Goal: Information Seeking & Learning: Learn about a topic

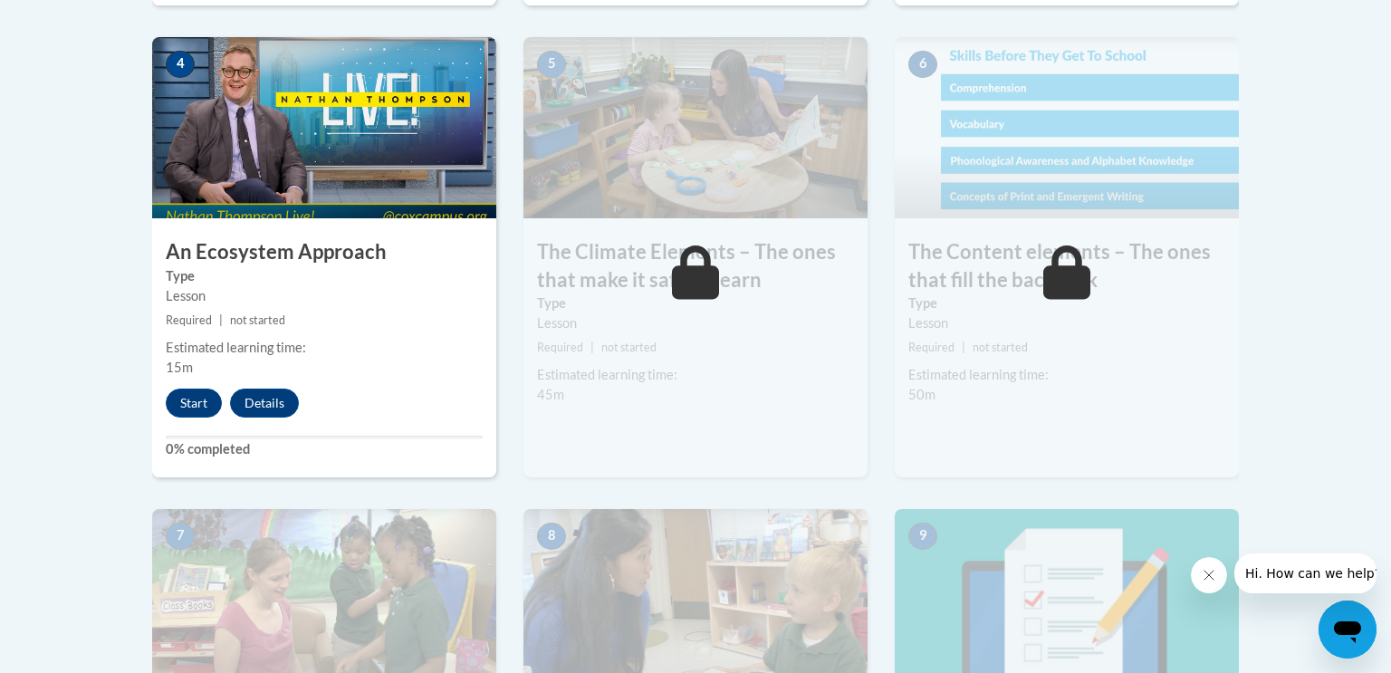
scroll to position [1117, 0]
click at [187, 404] on button "Start" at bounding box center [194, 403] width 56 height 29
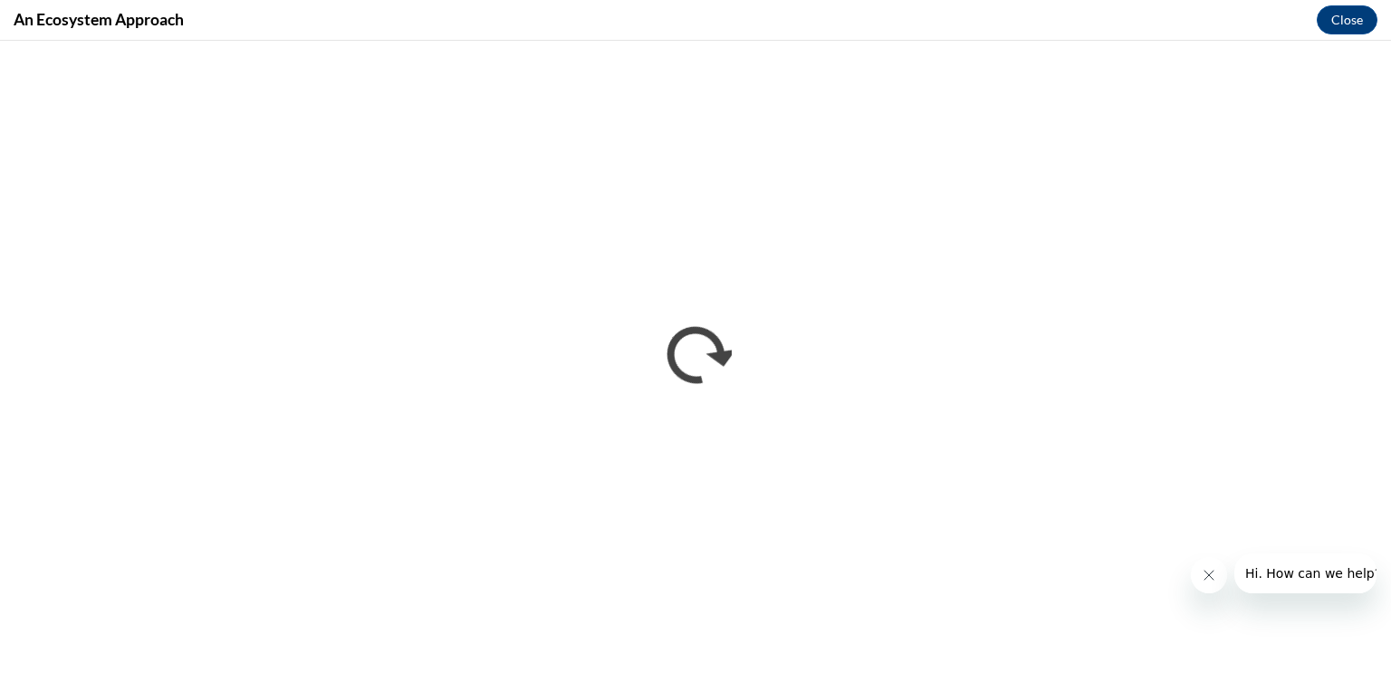
scroll to position [0, 0]
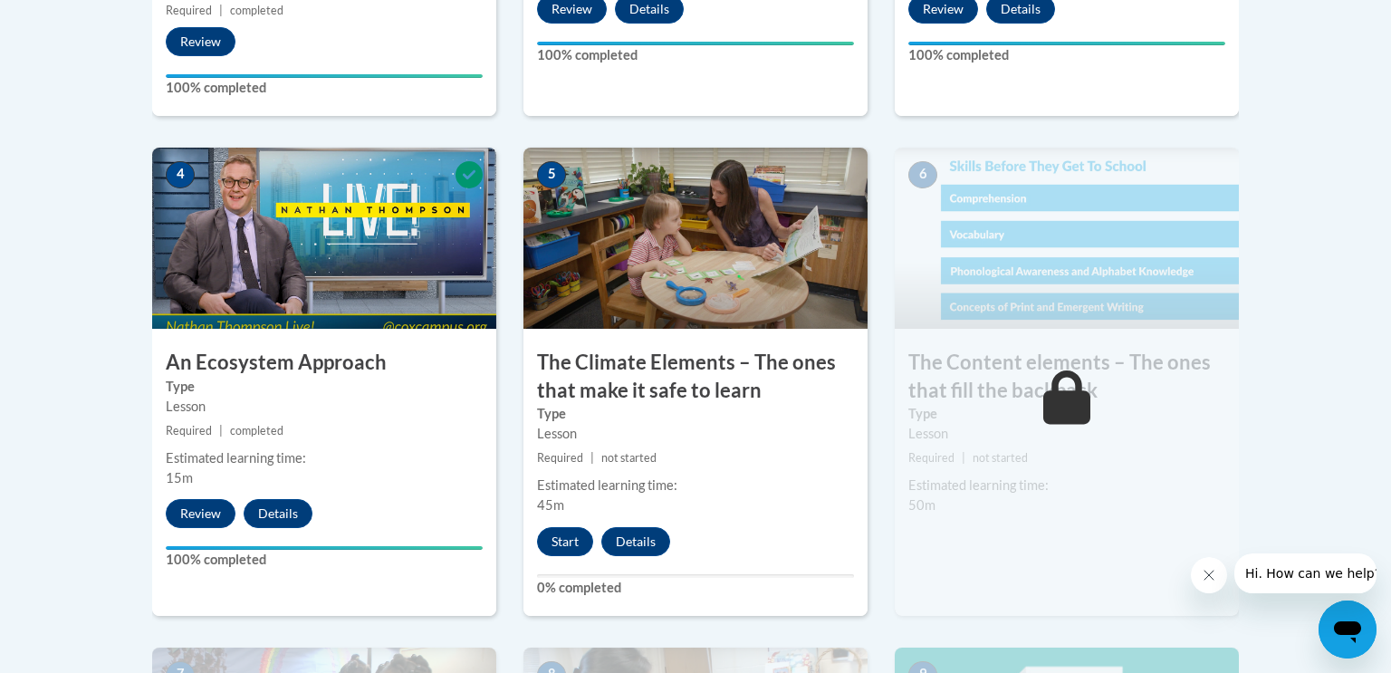
scroll to position [1010, 0]
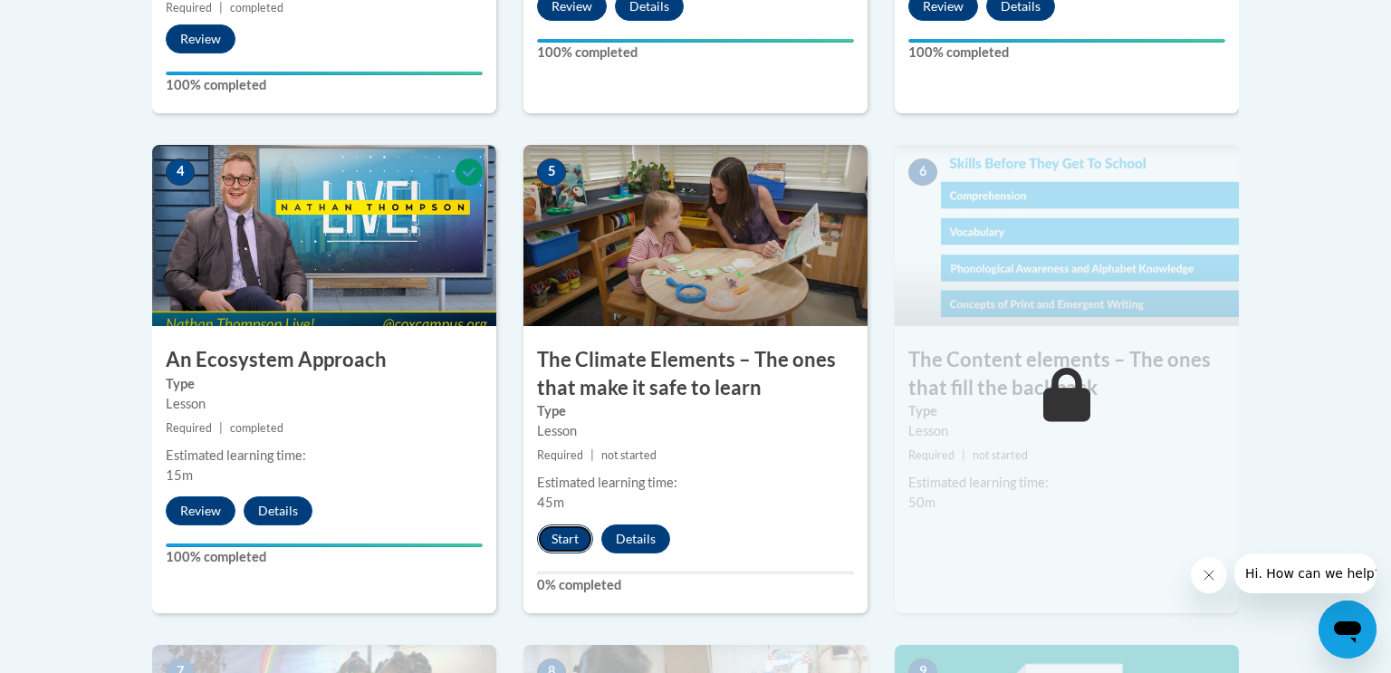
click at [553, 531] on button "Start" at bounding box center [565, 538] width 56 height 29
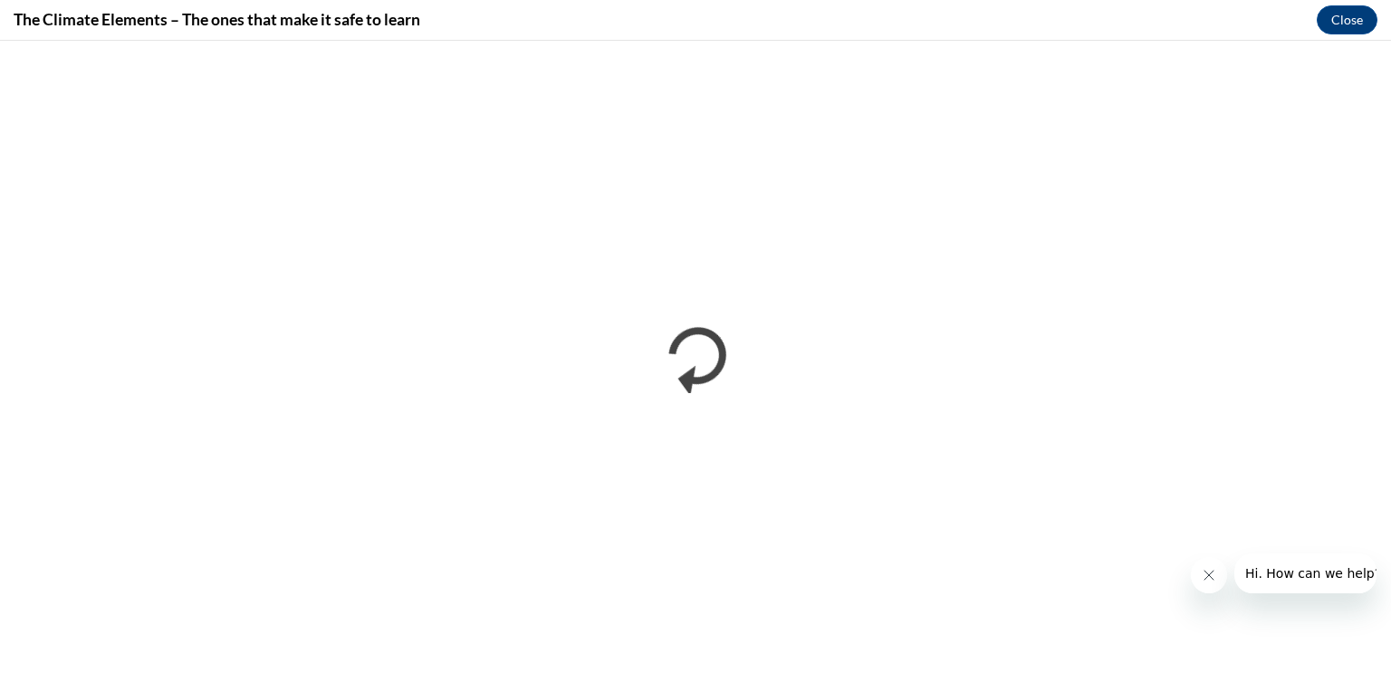
scroll to position [0, 0]
